Goal: Subscribe to service/newsletter

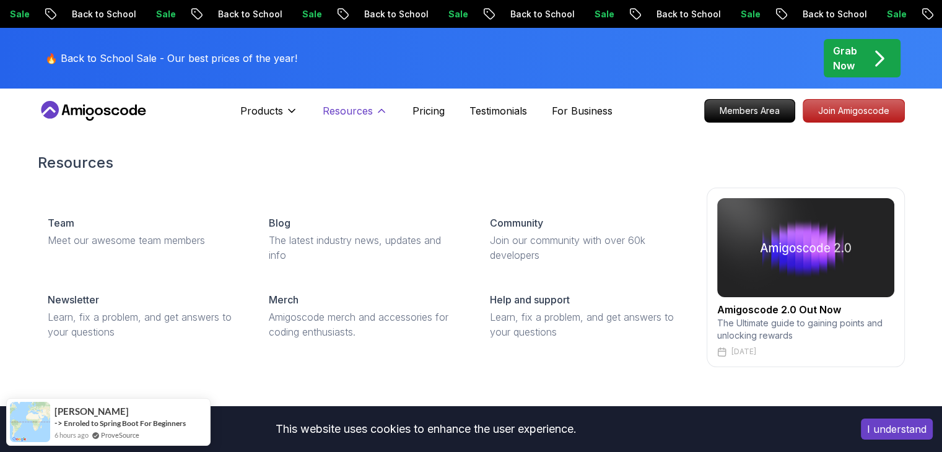
click at [375, 110] on icon at bounding box center [381, 111] width 12 height 12
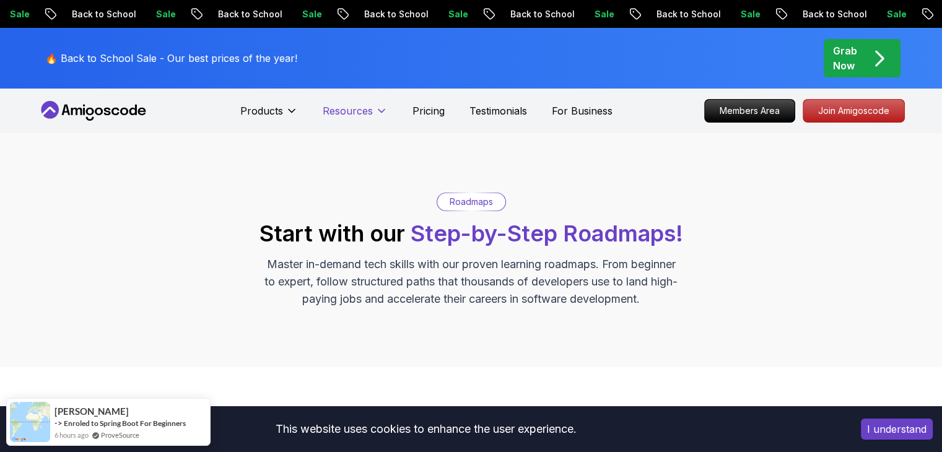
click at [375, 110] on icon at bounding box center [381, 111] width 12 height 12
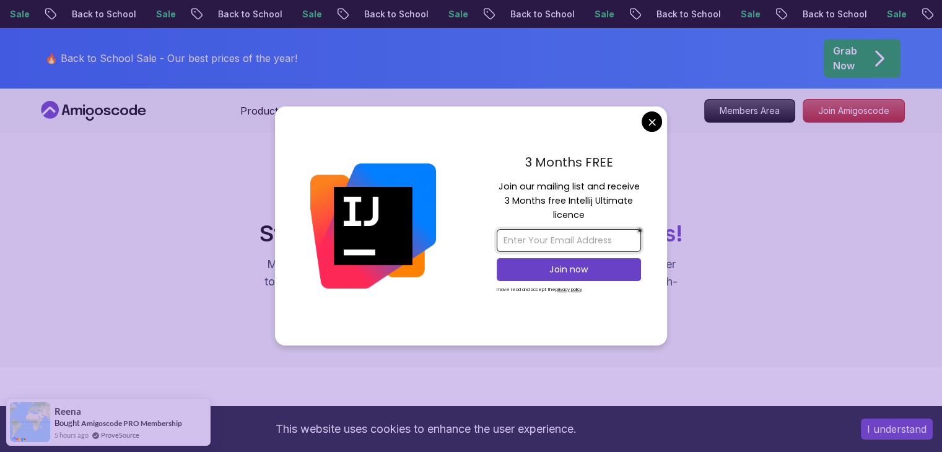
click at [550, 238] on input "email" at bounding box center [569, 240] width 144 height 23
click at [597, 174] on div "3 Months FREE" at bounding box center [569, 166] width 144 height 26
click at [558, 242] on input "email" at bounding box center [569, 240] width 144 height 23
click at [508, 236] on input "[EMAIL_ADDRESS][DOMAIN_NAME]" at bounding box center [569, 240] width 144 height 23
type input "[EMAIL_ADDRESS][DOMAIN_NAME]"
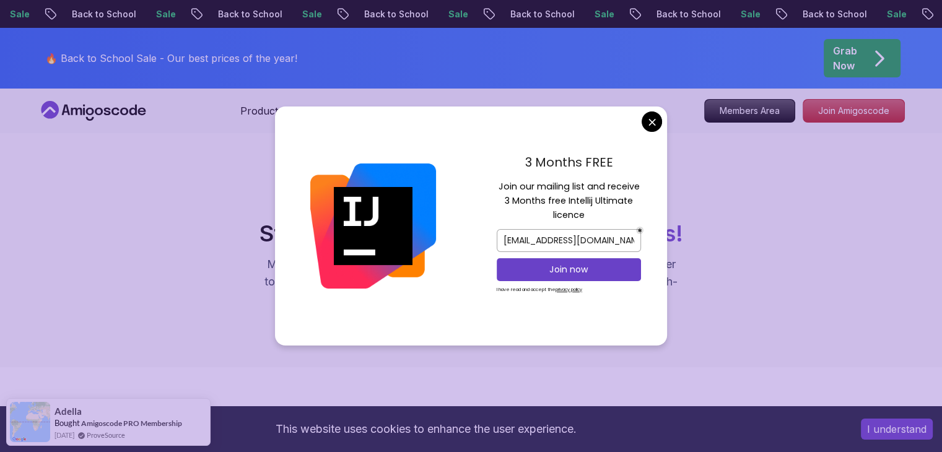
click at [601, 251] on div "[EMAIL_ADDRESS][DOMAIN_NAME]" at bounding box center [569, 240] width 144 height 29
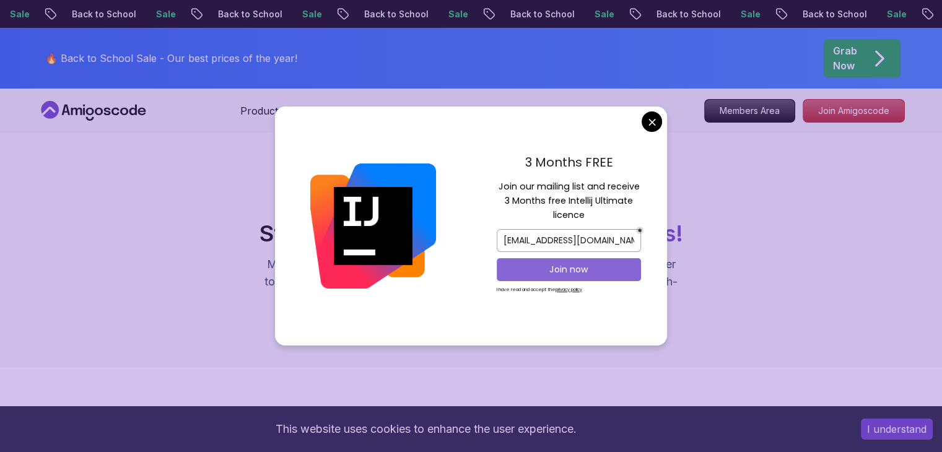
click at [554, 268] on p "Join now" at bounding box center [568, 269] width 117 height 12
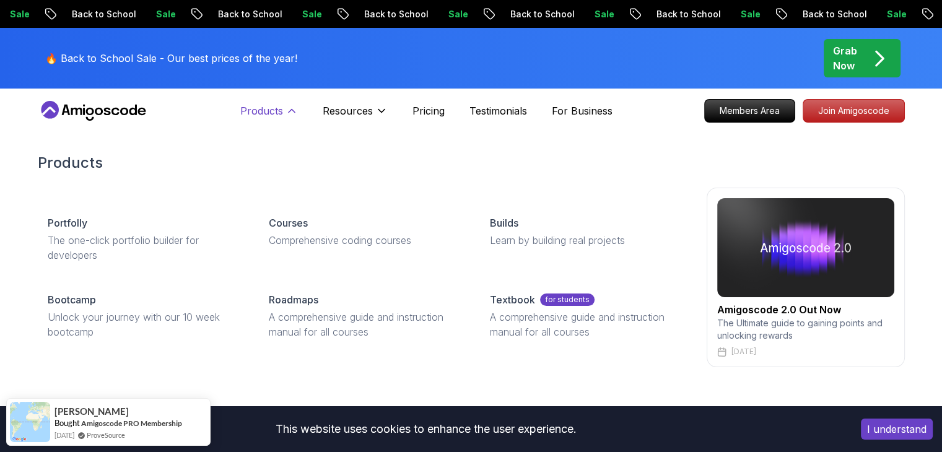
click at [275, 108] on p "Products" at bounding box center [261, 110] width 43 height 15
